Goal: Find specific page/section: Find specific page/section

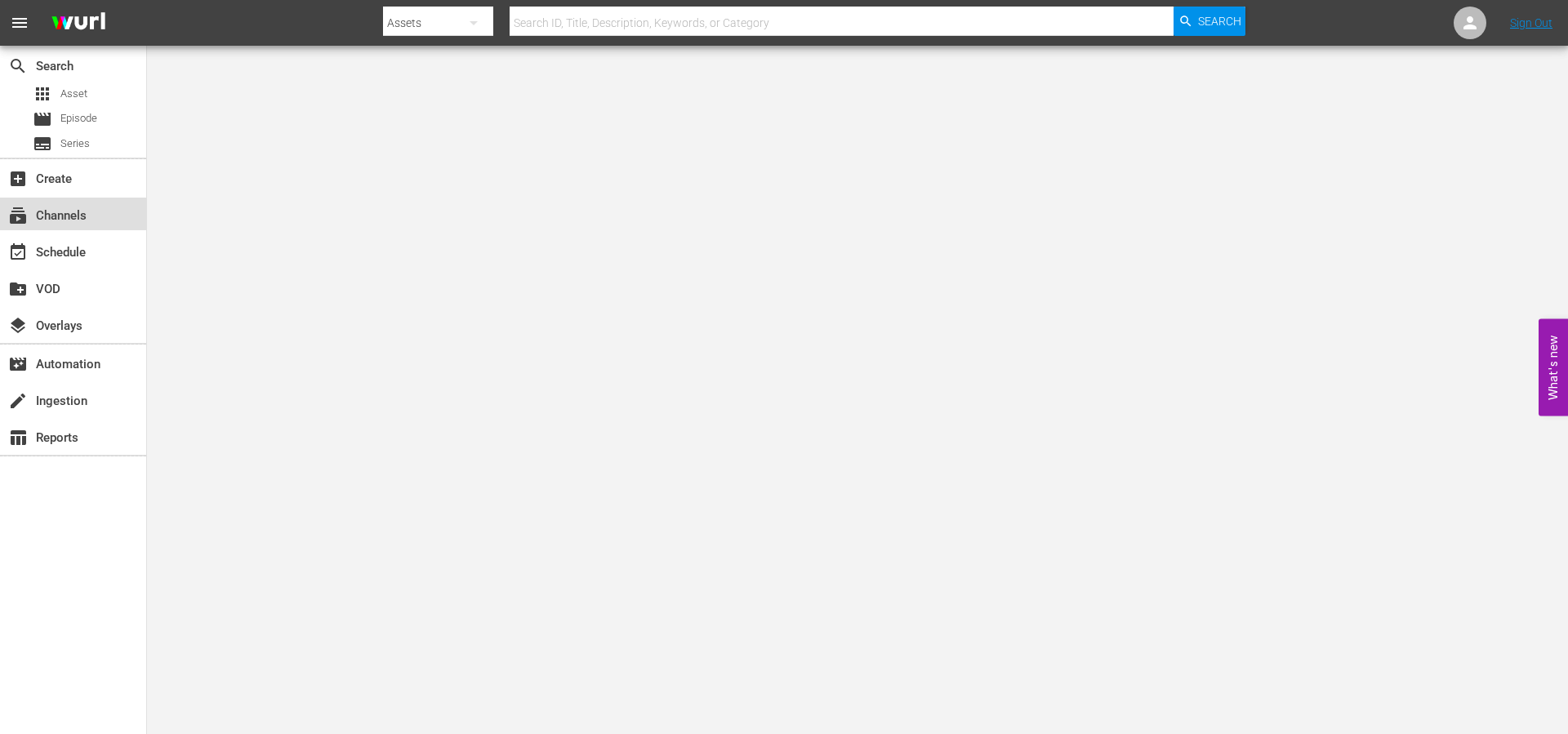
click at [84, 221] on div "subscriptions Channels" at bounding box center [45, 213] width 91 height 15
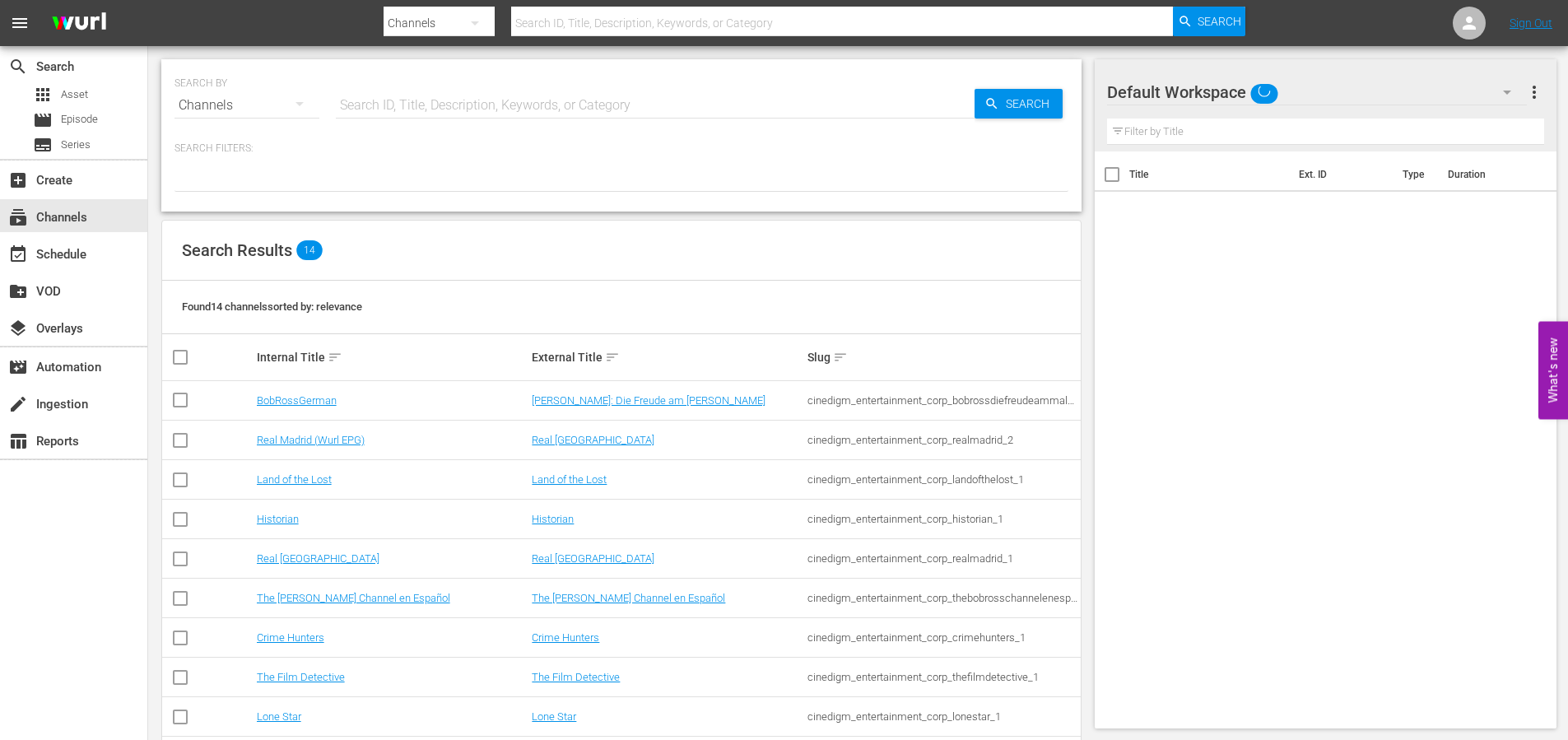
click at [304, 108] on icon "button" at bounding box center [299, 103] width 19 height 19
click at [240, 165] on div "Channels" at bounding box center [226, 163] width 66 height 26
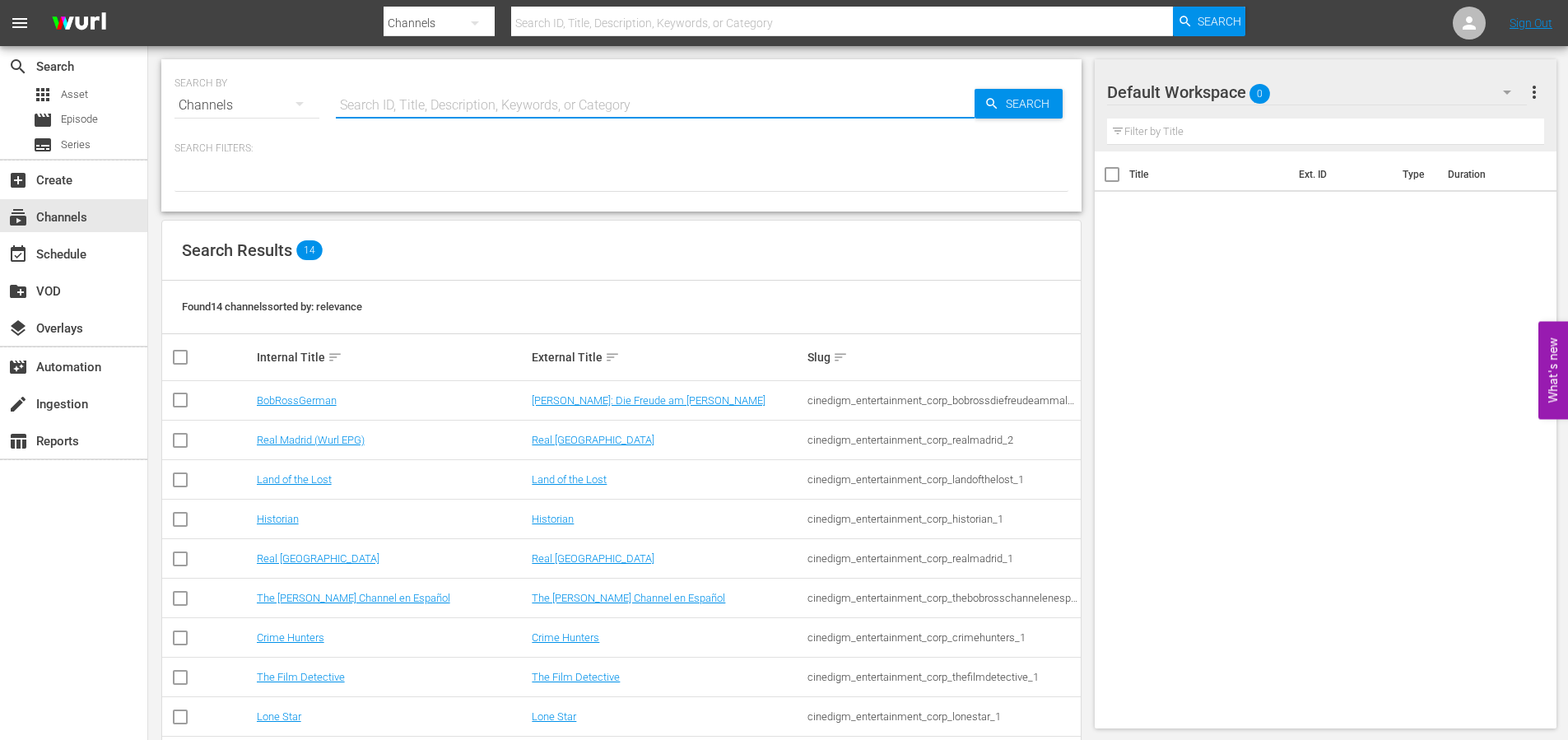
click at [346, 111] on input "text" at bounding box center [655, 105] width 639 height 40
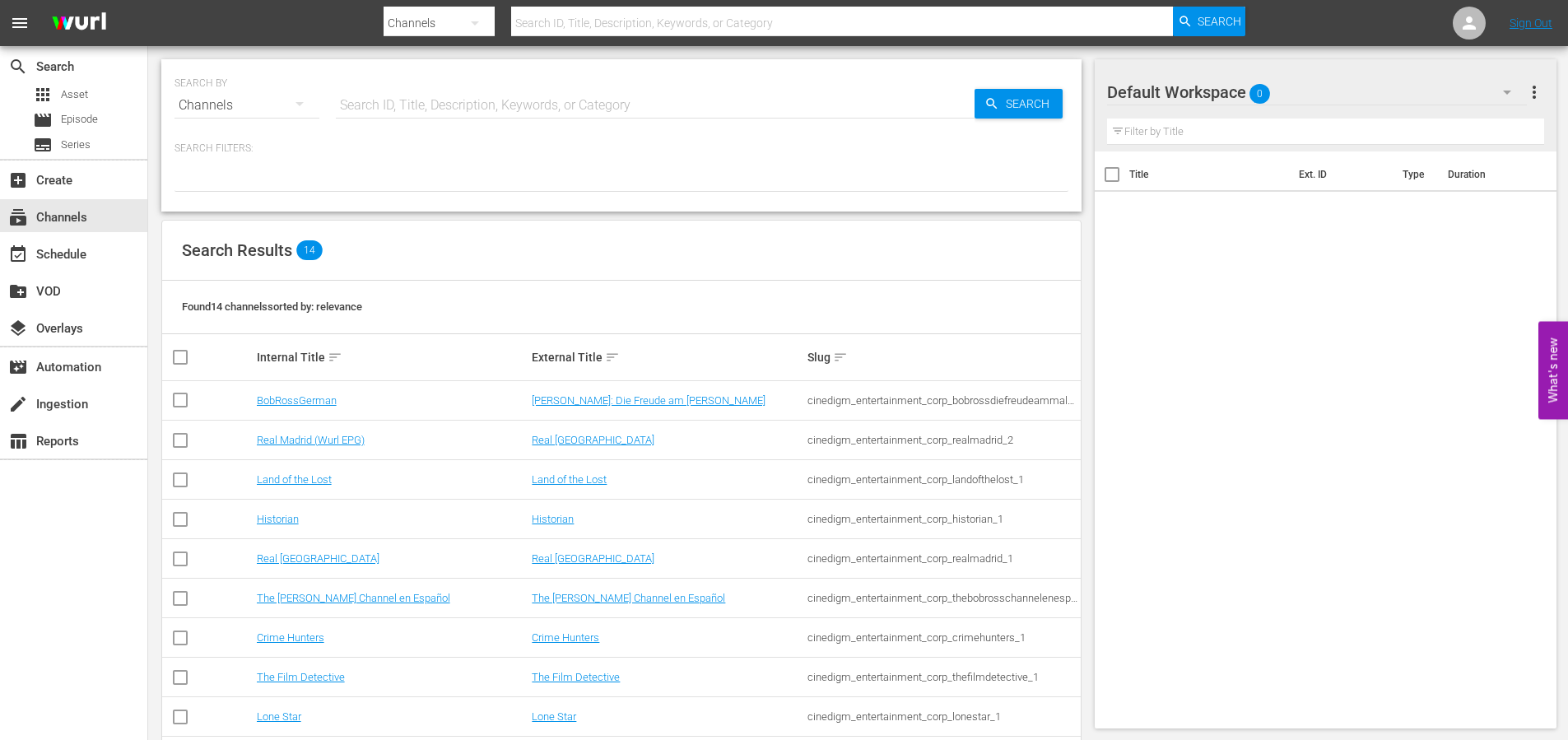
click at [355, 338] on th "Internal Title sort" at bounding box center [391, 357] width 275 height 46
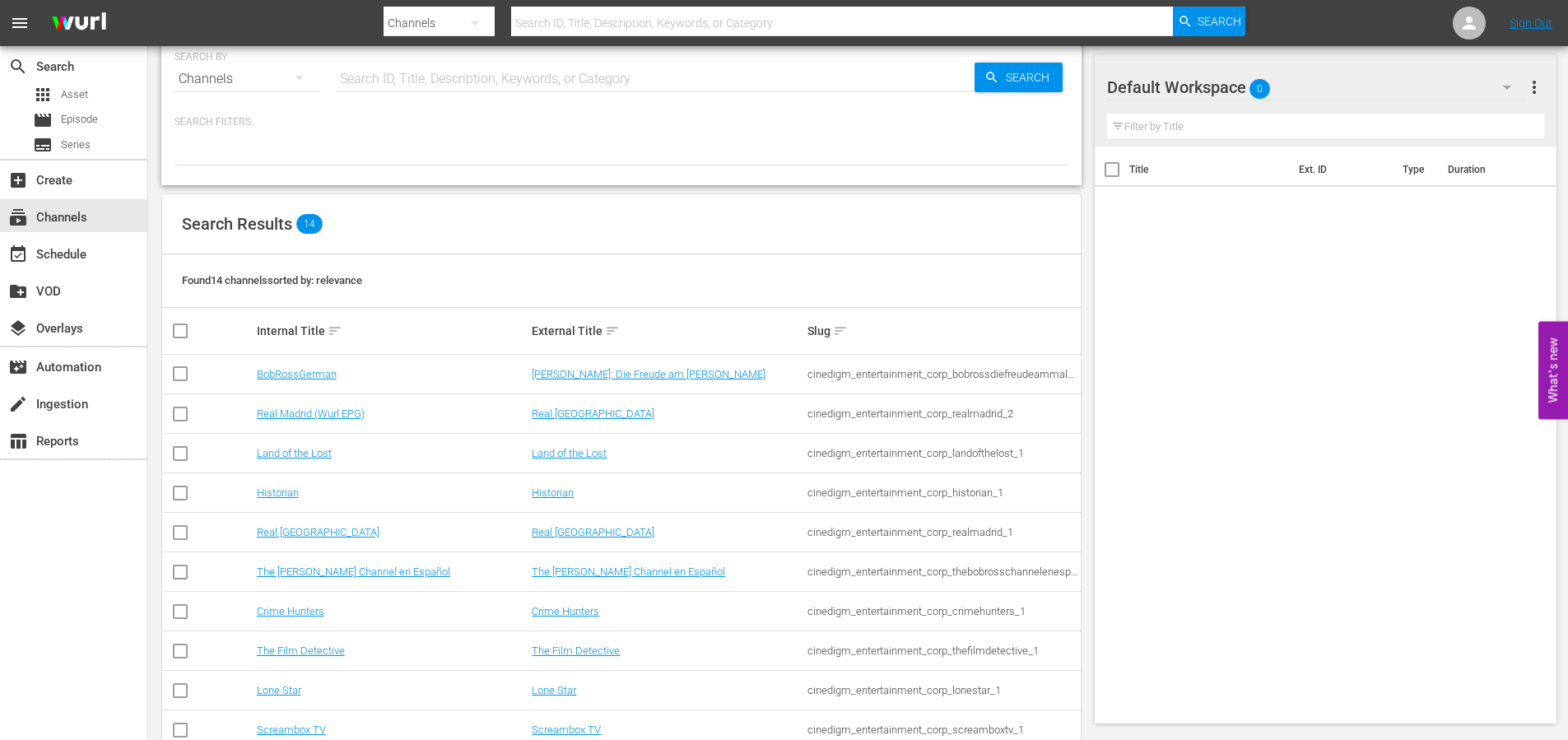
scroll to position [40, 0]
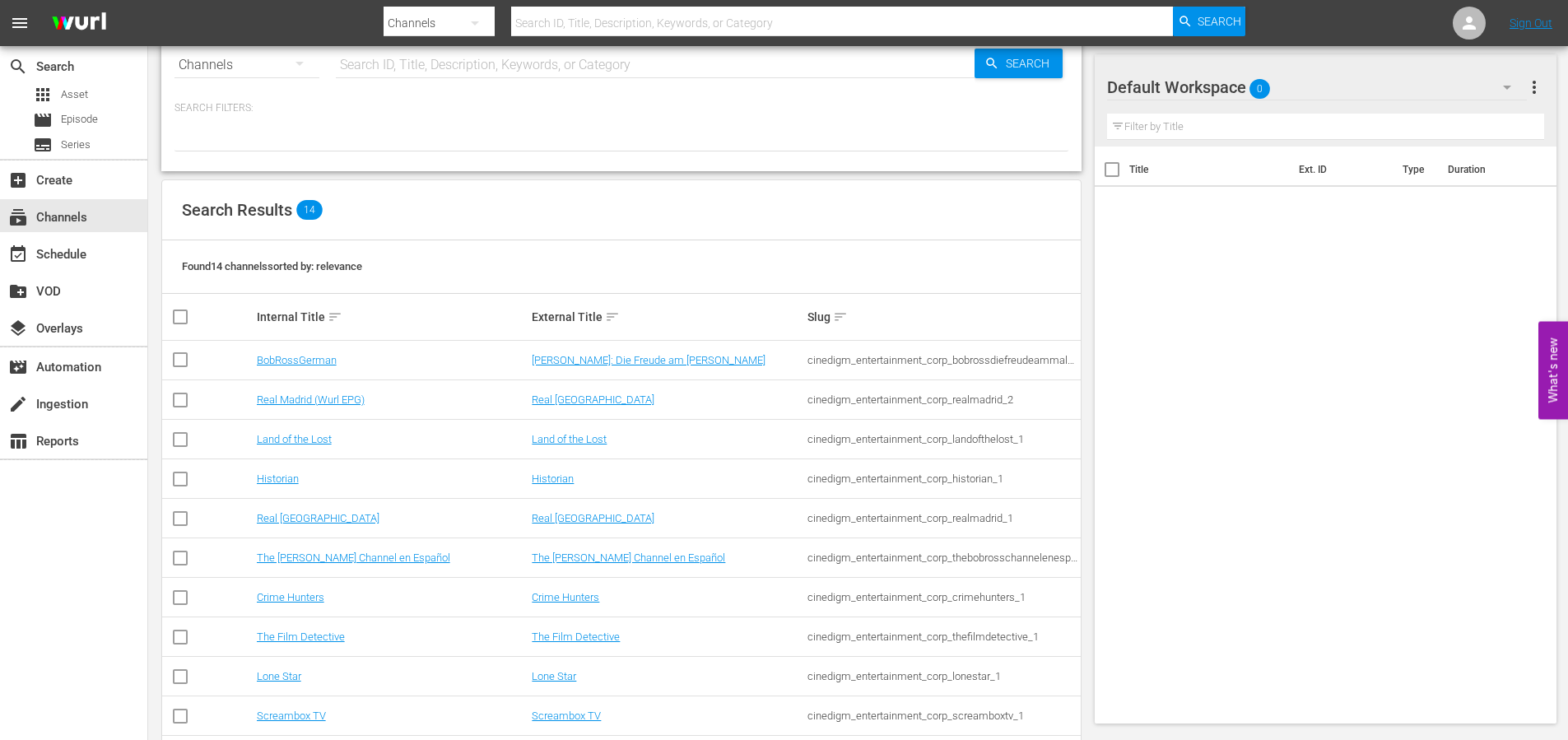
click at [258, 646] on td "The Film Detective" at bounding box center [391, 637] width 275 height 40
click at [260, 640] on link "The Film Detective" at bounding box center [300, 636] width 88 height 12
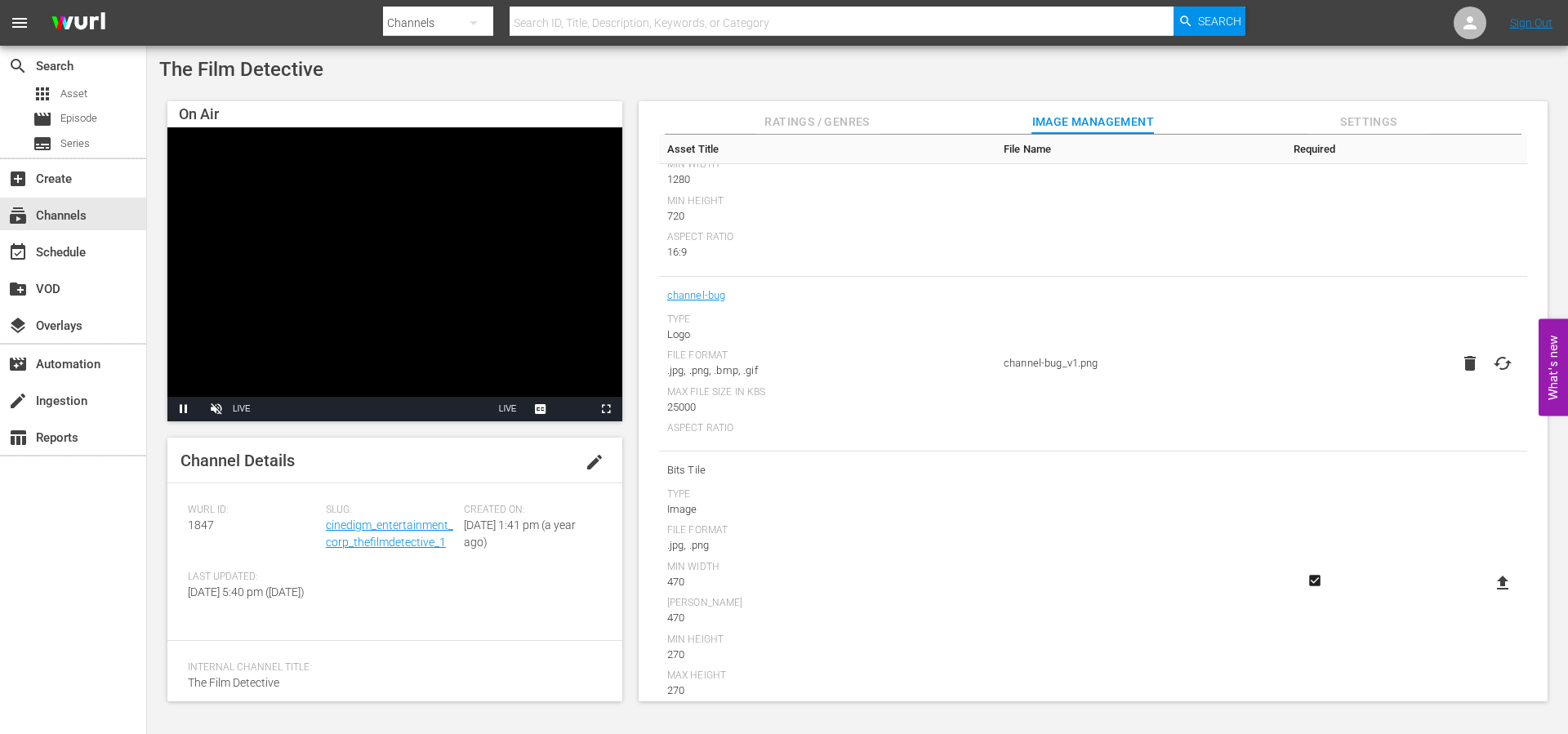
scroll to position [382, 0]
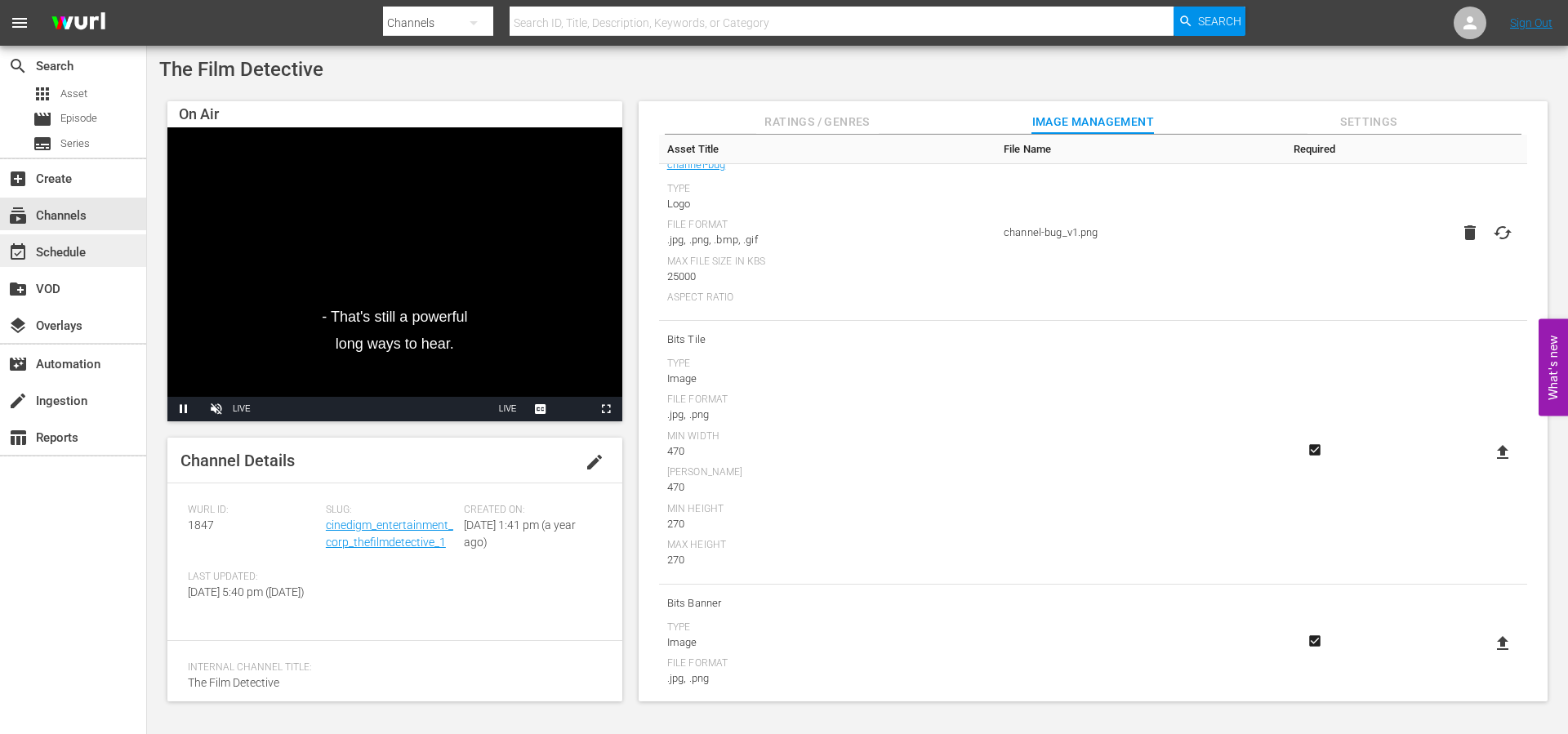
click at [84, 251] on div "event_available Schedule" at bounding box center [45, 250] width 91 height 15
